Goal: Transaction & Acquisition: Purchase product/service

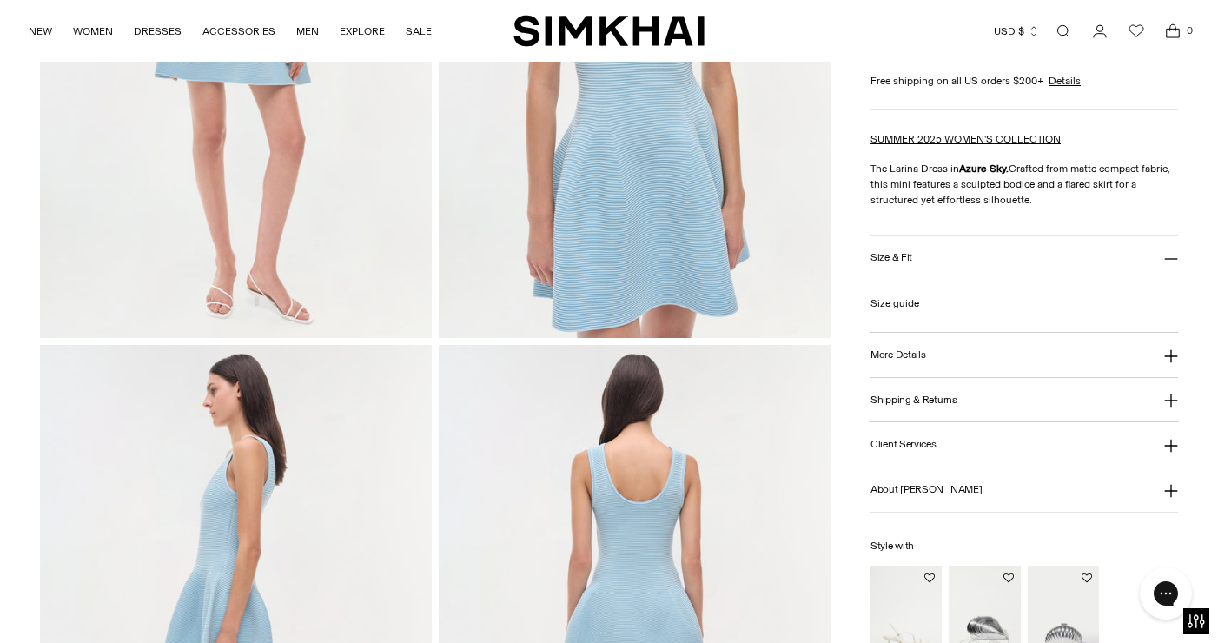
scroll to position [549, 0]
